Goal: Task Accomplishment & Management: Manage account settings

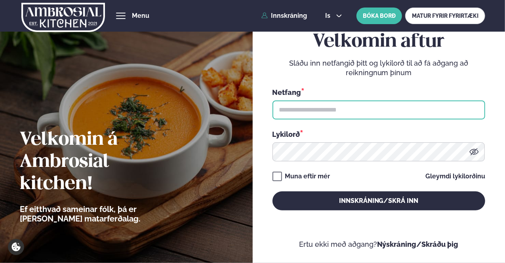
click at [351, 107] on input "text" at bounding box center [379, 110] width 213 height 19
type input "**********"
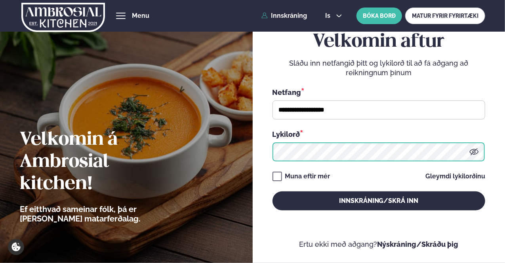
click at [273, 192] on button "Innskráning/Skrá inn" at bounding box center [379, 201] width 213 height 19
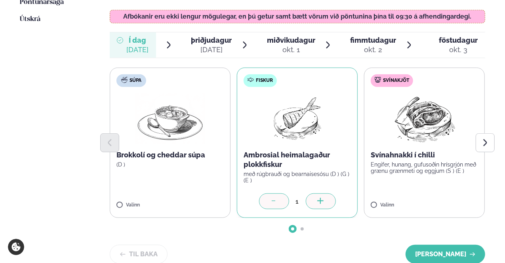
scroll to position [317, 0]
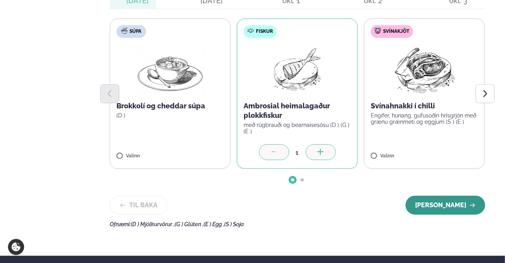
click at [435, 196] on button "[PERSON_NAME]" at bounding box center [446, 205] width 80 height 19
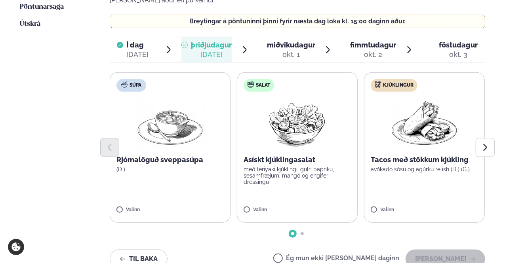
scroll to position [238, 0]
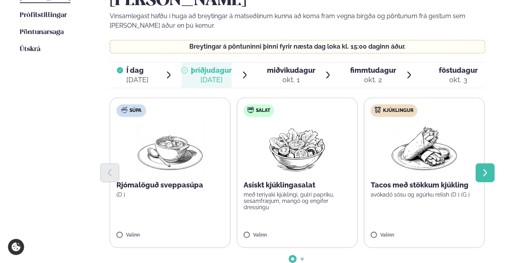
click at [485, 170] on icon "Next slide" at bounding box center [485, 173] width 4 height 7
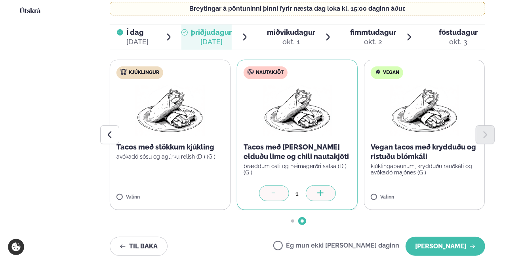
scroll to position [277, 0]
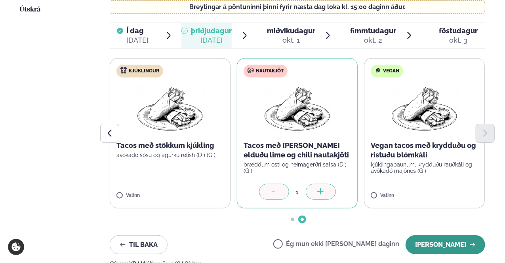
click at [434, 236] on button "[PERSON_NAME]" at bounding box center [446, 245] width 80 height 19
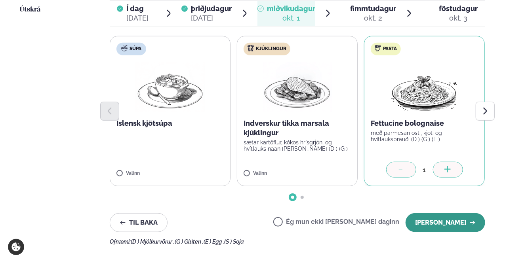
click at [437, 214] on button "[PERSON_NAME]" at bounding box center [446, 223] width 80 height 19
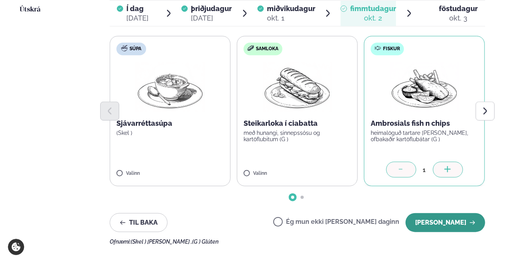
click at [446, 214] on button "[PERSON_NAME]" at bounding box center [446, 223] width 80 height 19
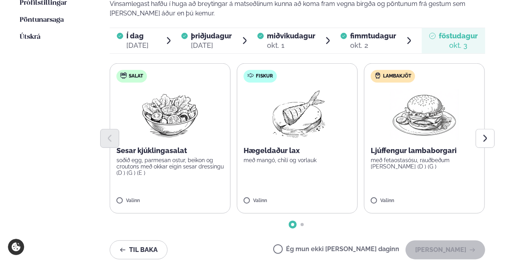
scroll to position [238, 0]
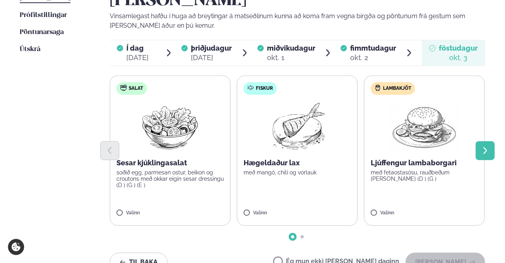
click at [484, 147] on icon "Next slide" at bounding box center [485, 151] width 9 height 9
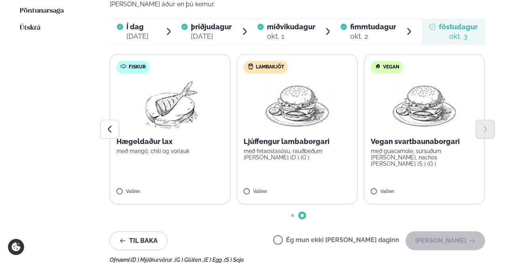
scroll to position [277, 0]
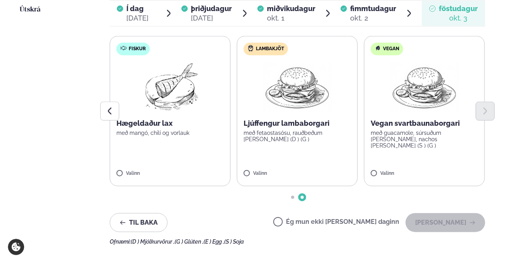
click at [303, 219] on label "Ég mun ekki [PERSON_NAME] daginn" at bounding box center [336, 223] width 126 height 8
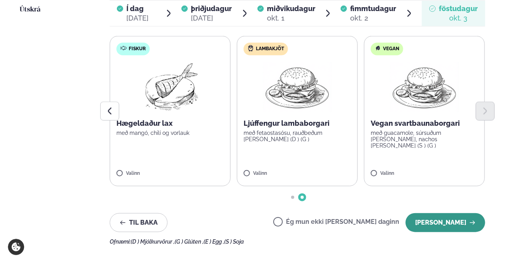
click at [459, 214] on button "[PERSON_NAME]" at bounding box center [446, 223] width 80 height 19
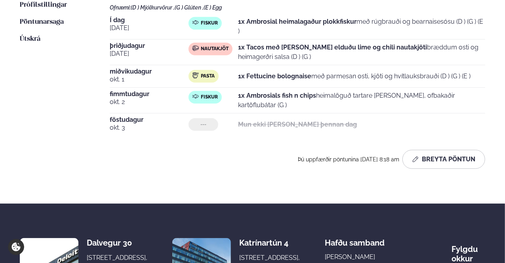
scroll to position [198, 0]
